Goal: Check status: Check status

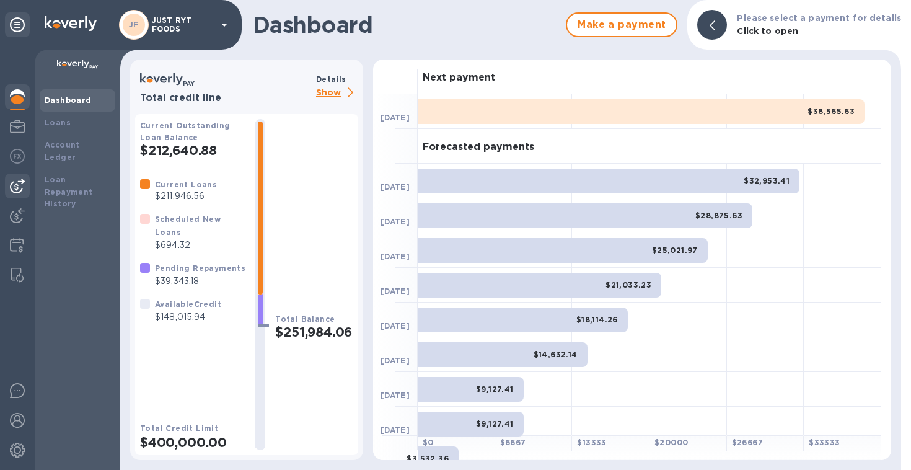
click at [15, 179] on img at bounding box center [17, 186] width 15 height 15
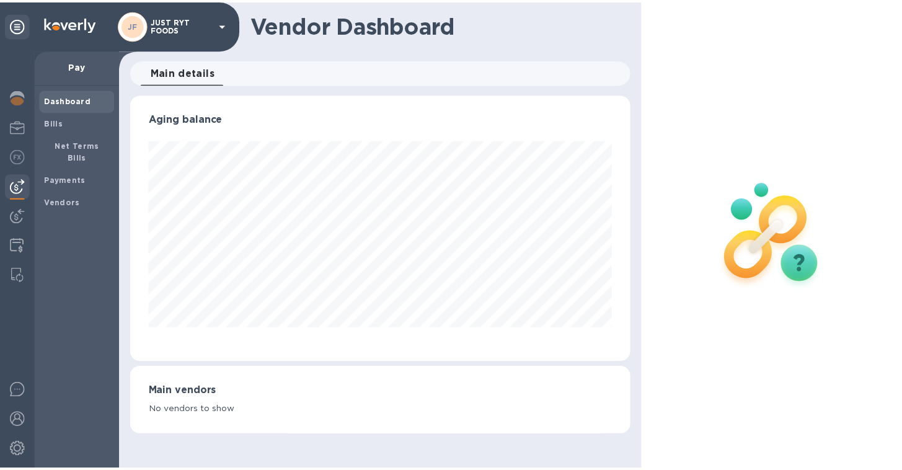
scroll to position [619685, 619453]
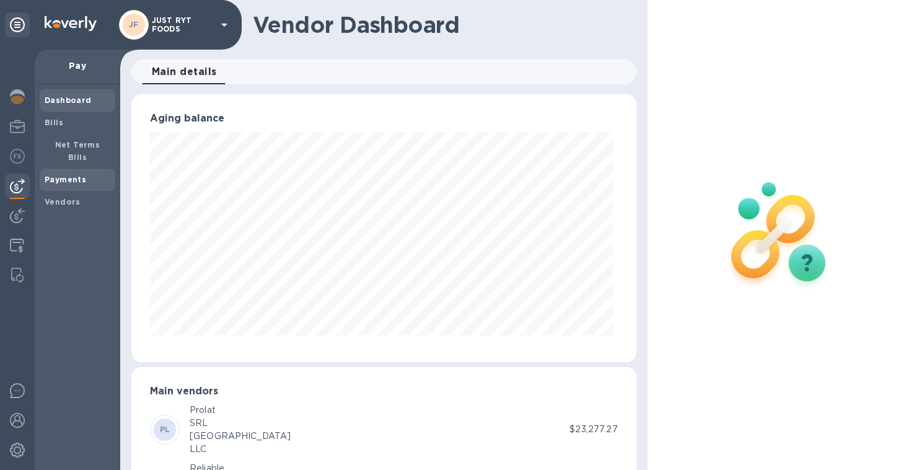
click at [53, 175] on b "Payments" at bounding box center [66, 179] width 42 height 9
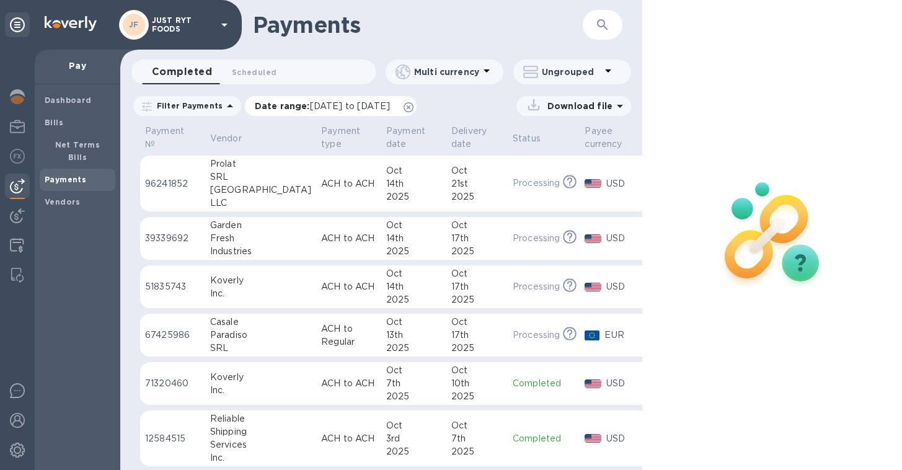
click at [340, 108] on span "[DATE] to [DATE]" at bounding box center [350, 106] width 80 height 10
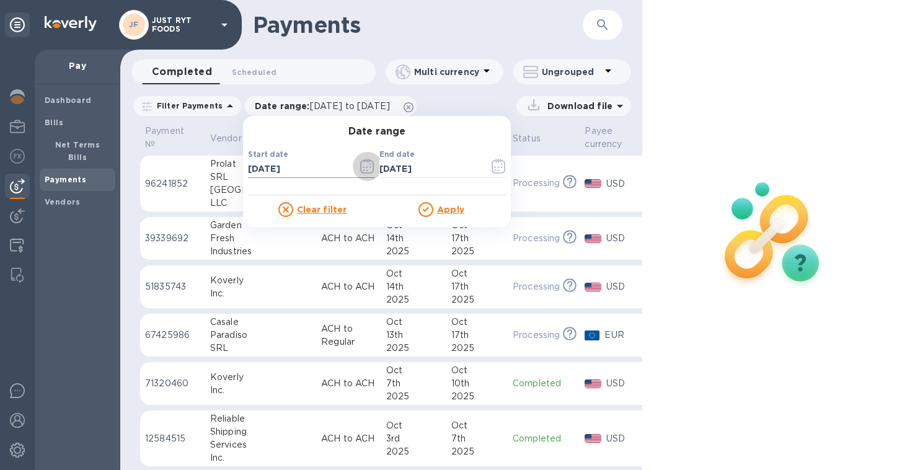
click at [364, 161] on icon "button" at bounding box center [367, 166] width 14 height 15
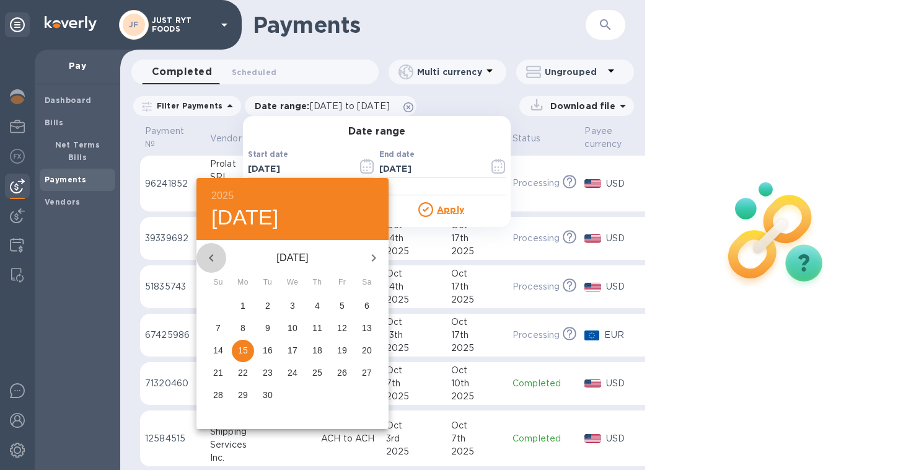
click at [207, 259] on icon "button" at bounding box center [211, 257] width 15 height 15
click at [319, 307] on p "1" at bounding box center [317, 305] width 5 height 12
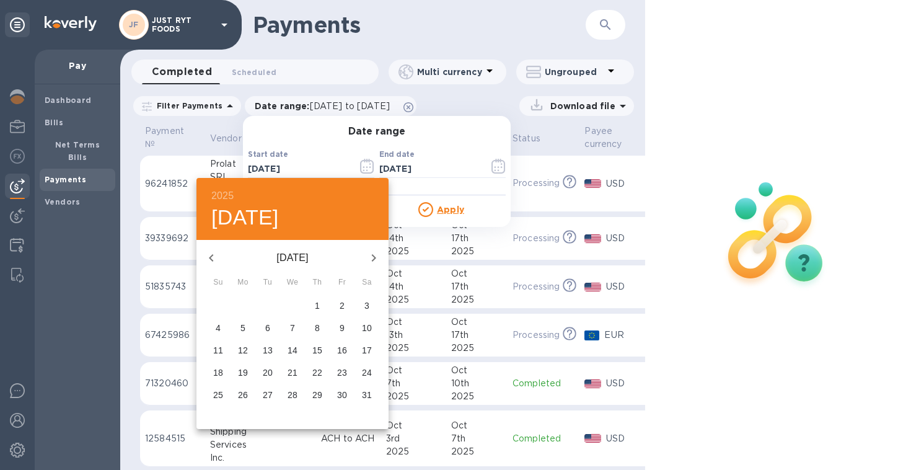
type input "[DATE]"
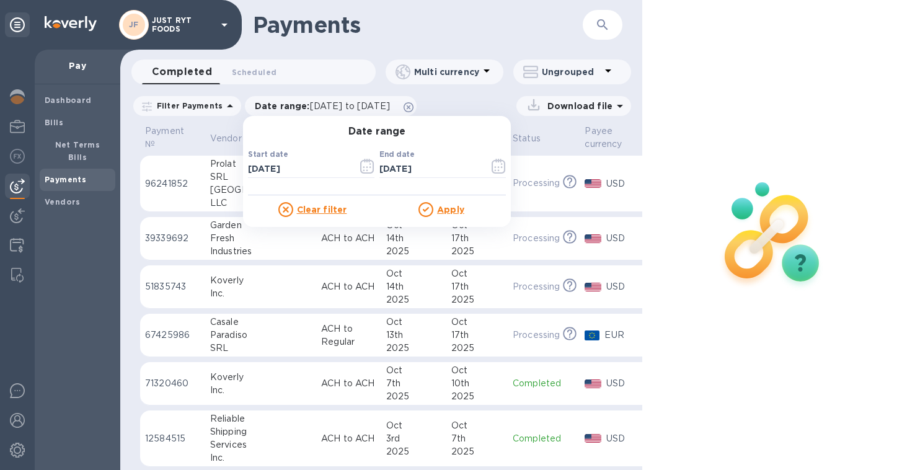
click at [437, 212] on u "Apply" at bounding box center [450, 210] width 27 height 10
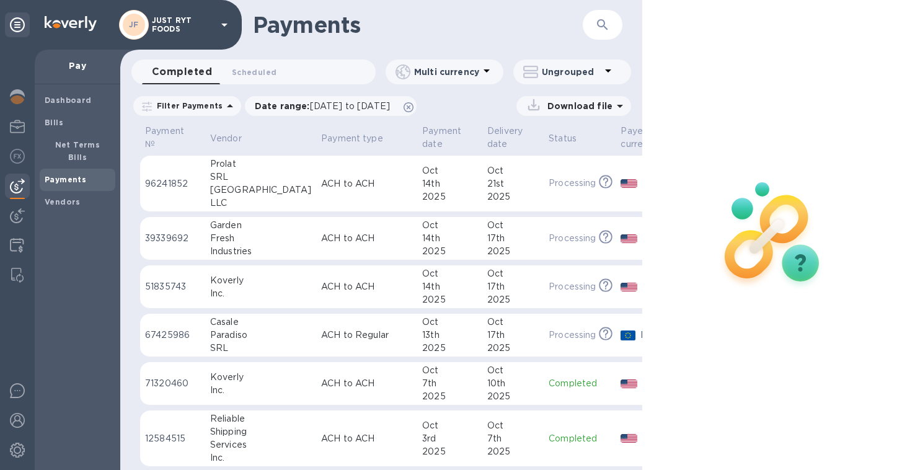
click at [213, 110] on p "Filter Payments" at bounding box center [187, 105] width 71 height 11
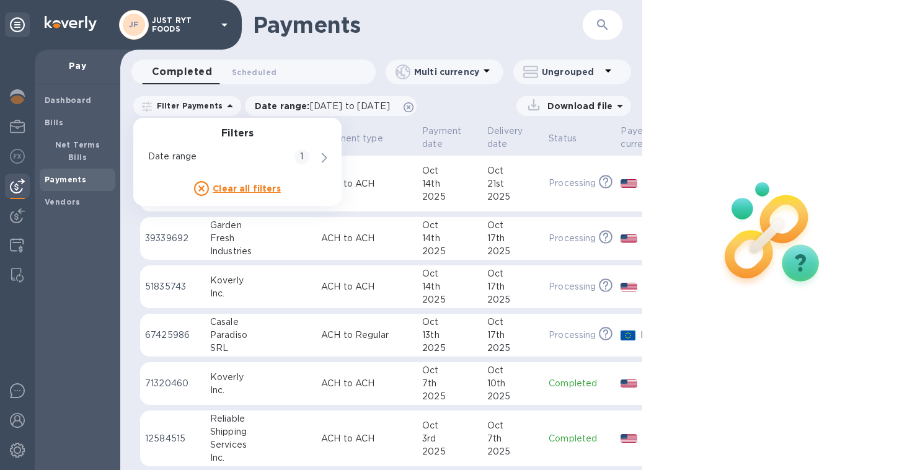
click at [484, 107] on div "Download file" at bounding box center [527, 106] width 208 height 20
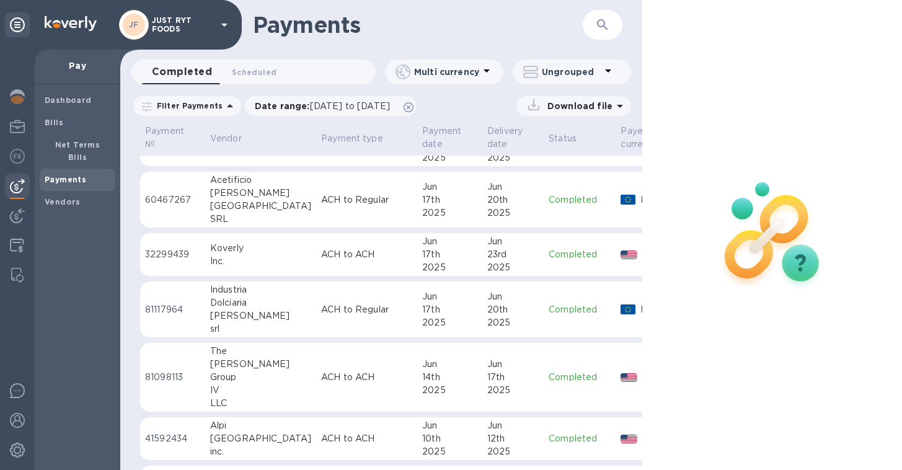
scroll to position [3764, 0]
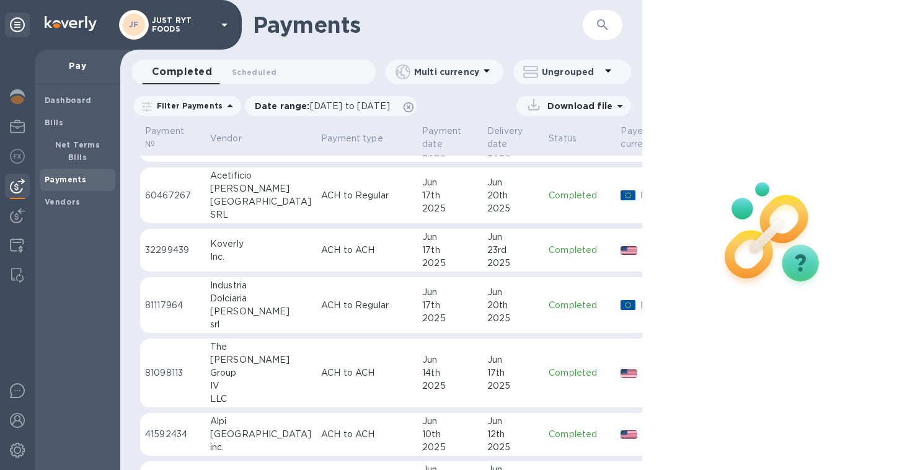
click at [335, 355] on td "ACH to ACH" at bounding box center [366, 372] width 101 height 69
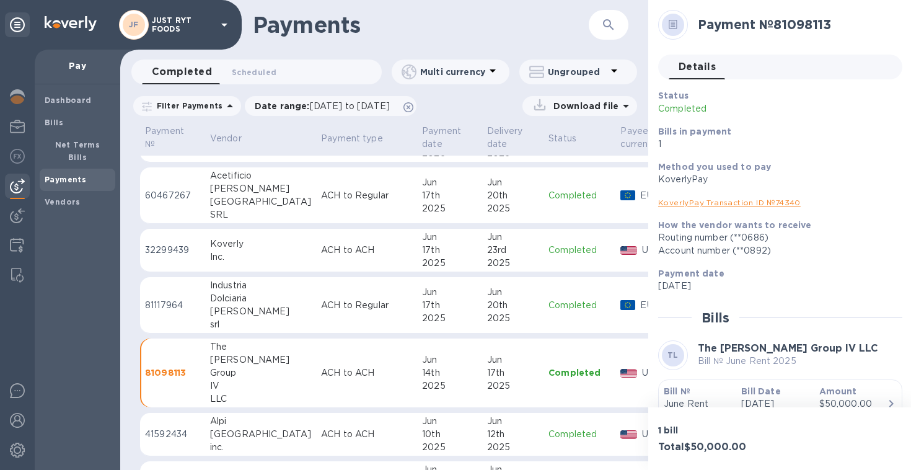
click at [805, 226] on p "How the vendor wants to receive" at bounding box center [775, 225] width 234 height 12
click at [669, 23] on icon at bounding box center [673, 24] width 9 height 9
click at [675, 25] on icon at bounding box center [673, 24] width 9 height 9
click at [745, 27] on h2 "Payment № 81098113" at bounding box center [795, 24] width 195 height 15
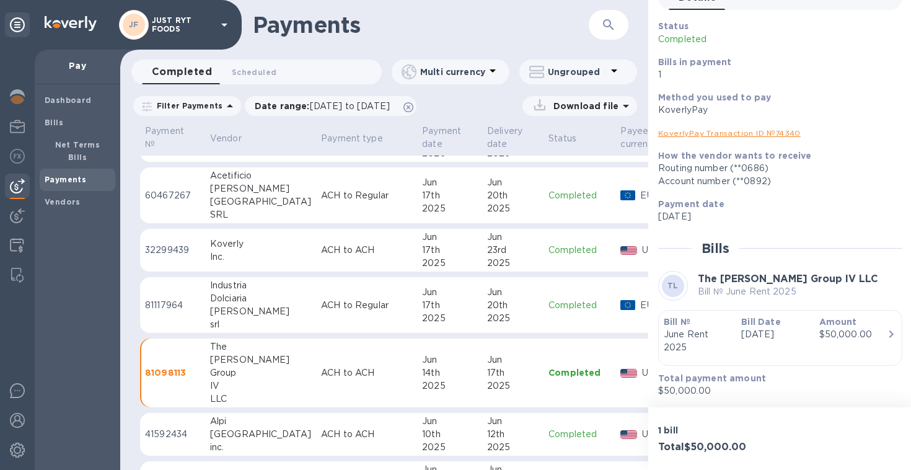
click at [813, 147] on div "How the vendor wants to receive Routing number (**0686) Account number (**0892)" at bounding box center [775, 168] width 244 height 48
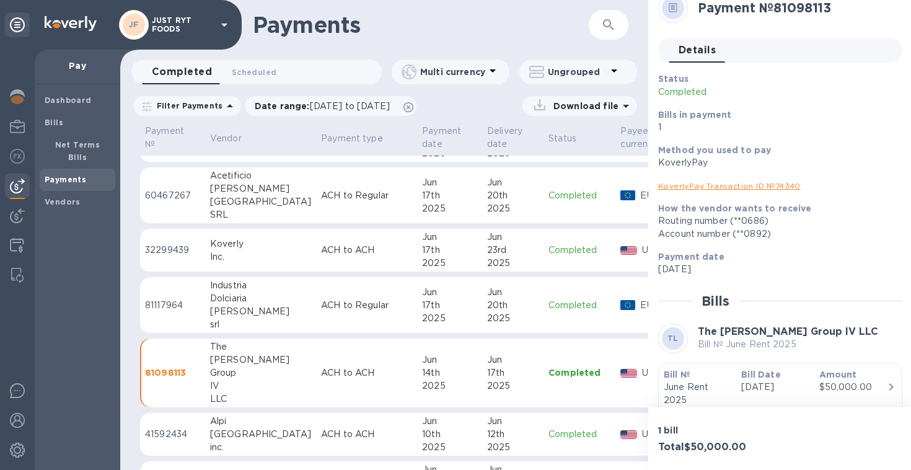
scroll to position [14, 0]
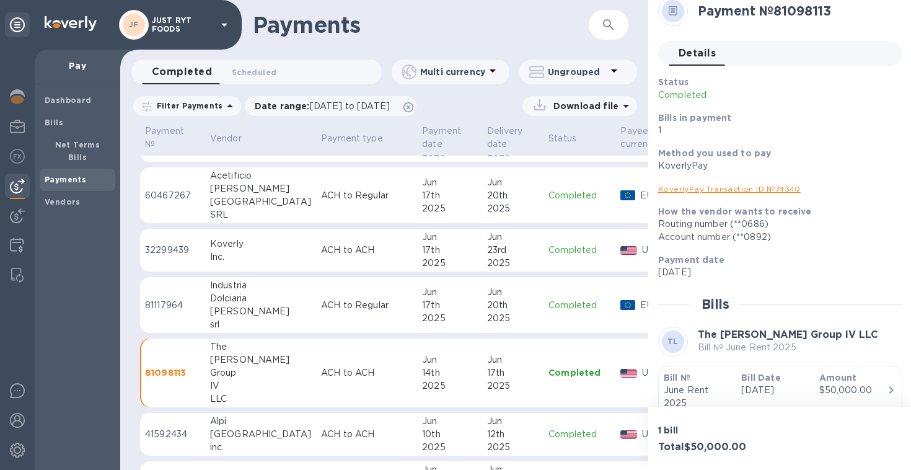
click at [128, 365] on div "Payment № Vendor Payment type Payment date Delivery date Status Payee currency …" at bounding box center [384, 296] width 528 height 347
click at [422, 388] on div "2025" at bounding box center [449, 385] width 55 height 13
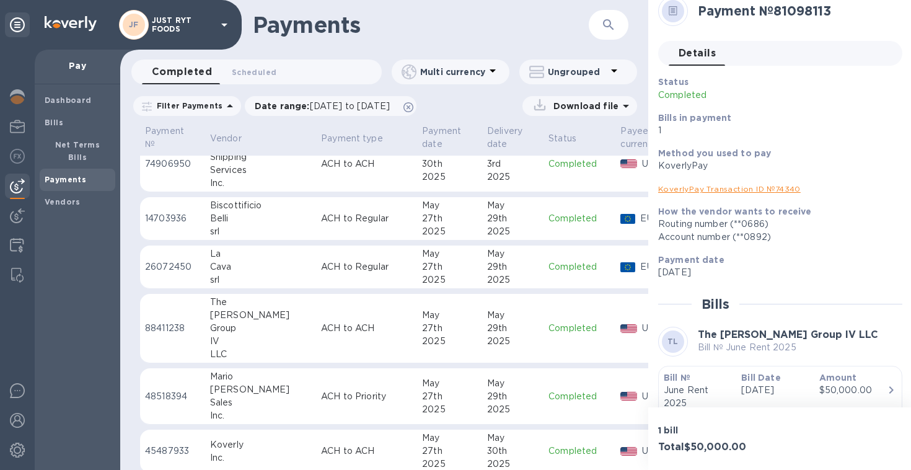
scroll to position [4495, 0]
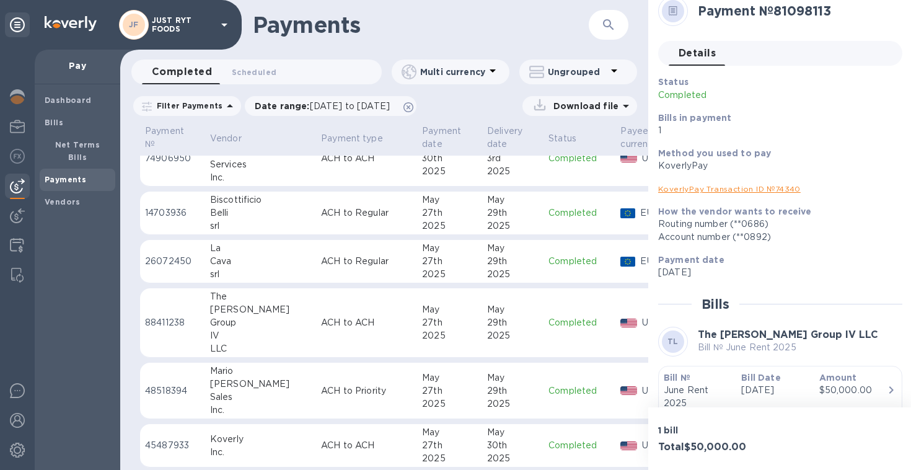
click at [361, 332] on td "ACH to ACH" at bounding box center [366, 322] width 101 height 69
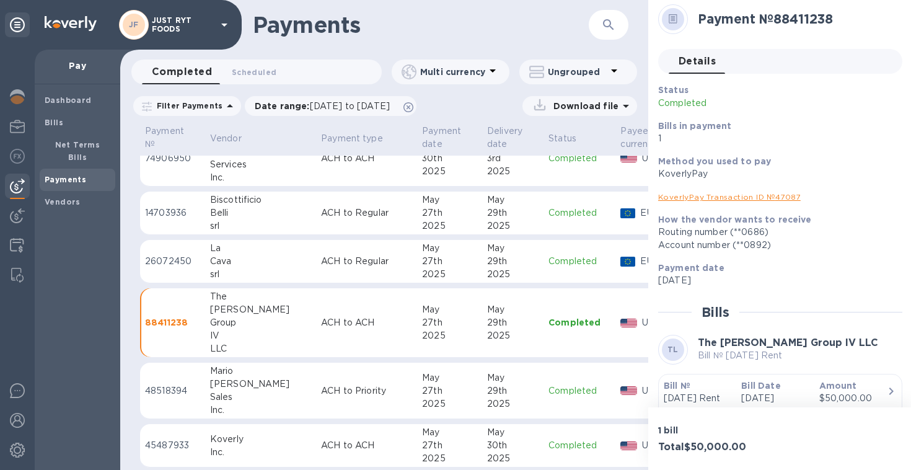
scroll to position [9, 0]
